Goal: Information Seeking & Learning: Learn about a topic

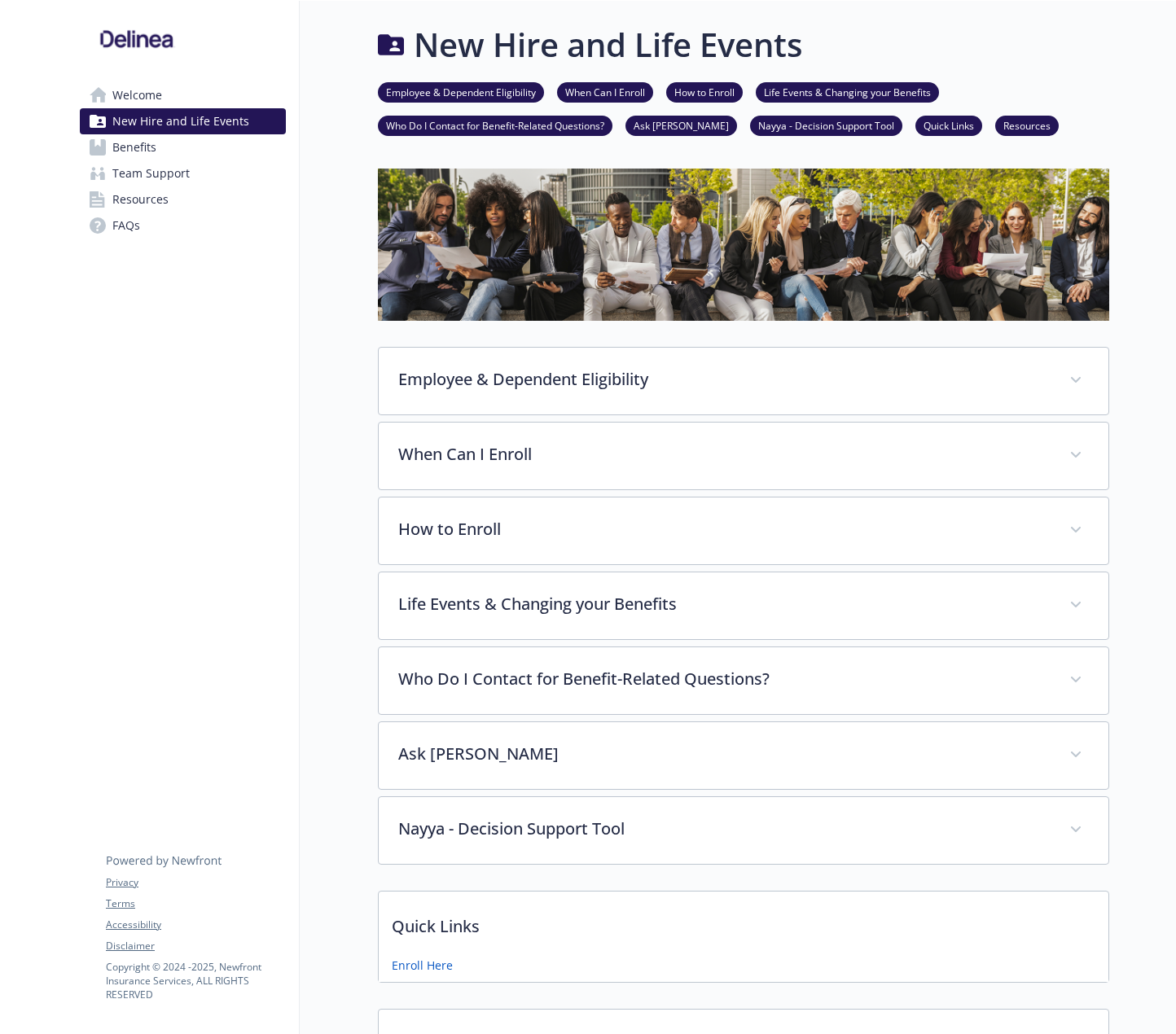
click at [158, 143] on link "Benefits" at bounding box center [183, 147] width 206 height 26
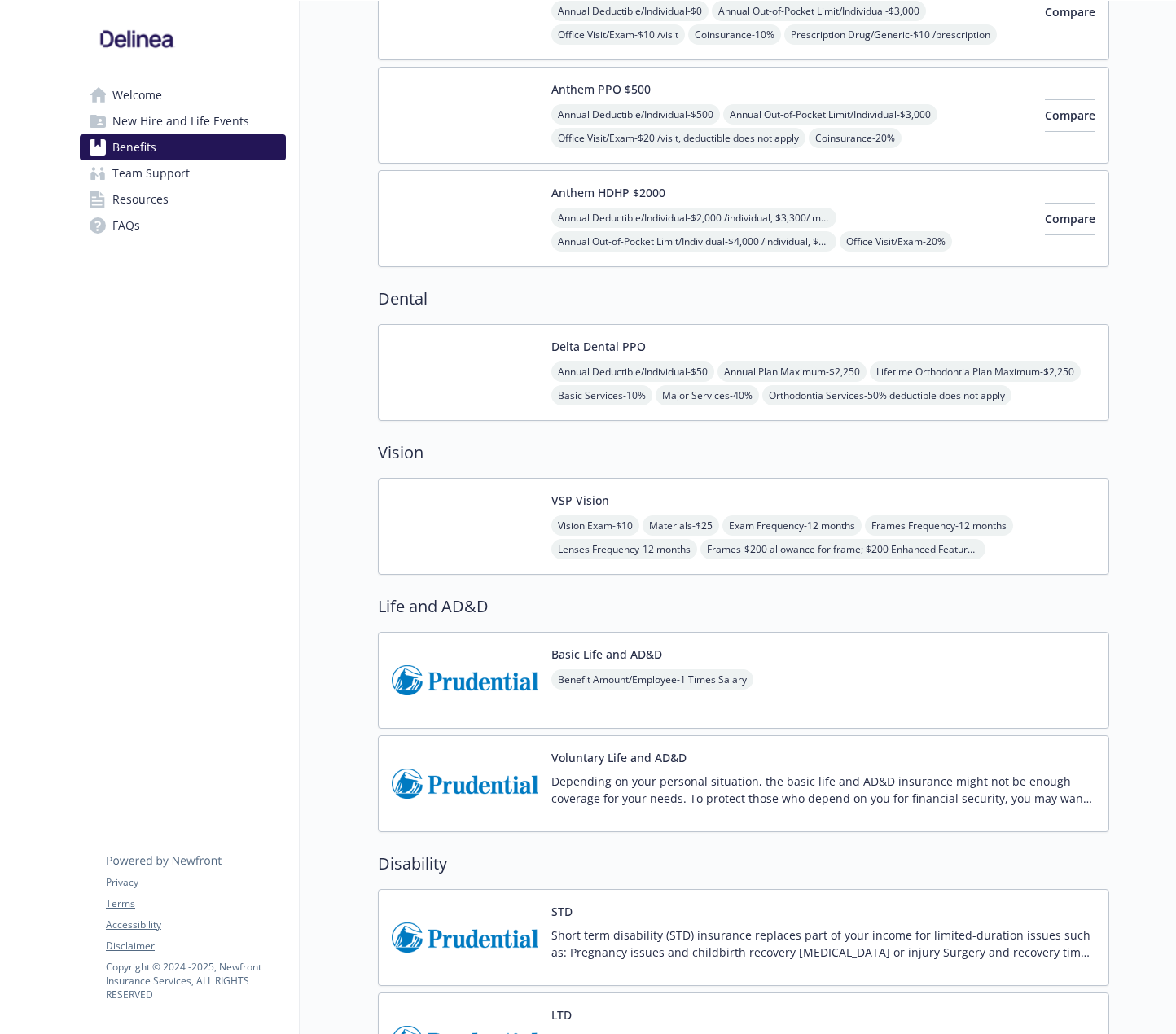
scroll to position [244, 0]
